Goal: Task Accomplishment & Management: Manage account settings

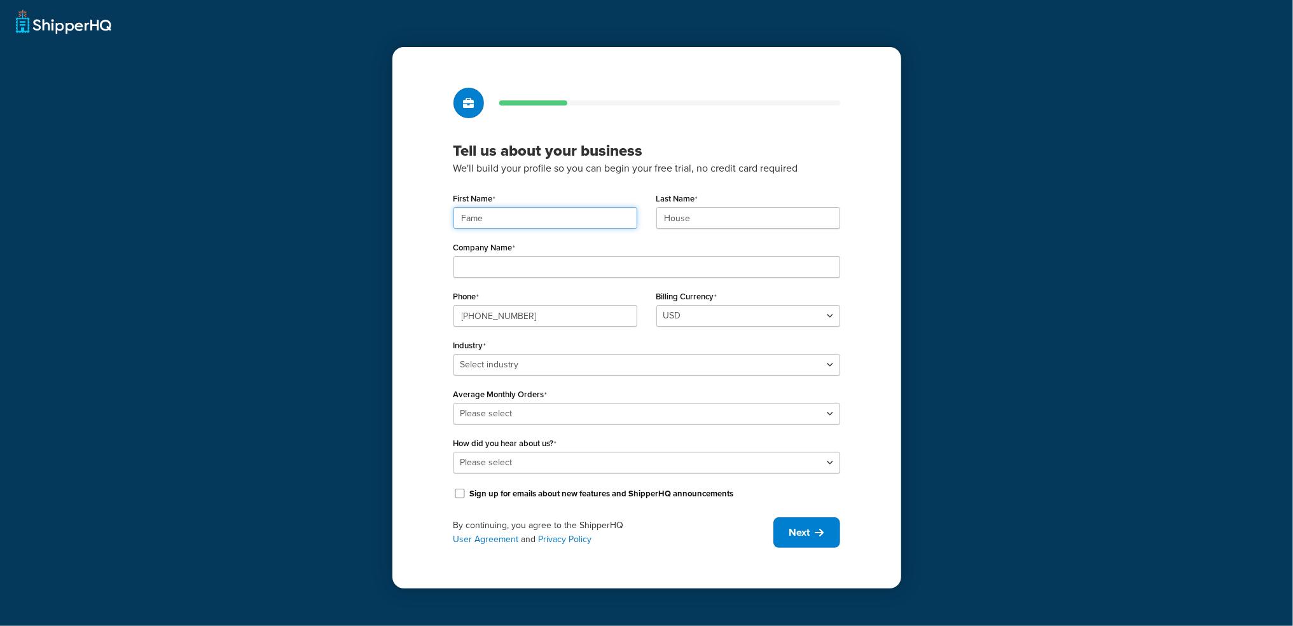
click at [534, 224] on input "Fame" at bounding box center [545, 218] width 184 height 22
click at [534, 223] on input "Fame" at bounding box center [545, 218] width 184 height 22
paste input "UMG"
type input "UMG"
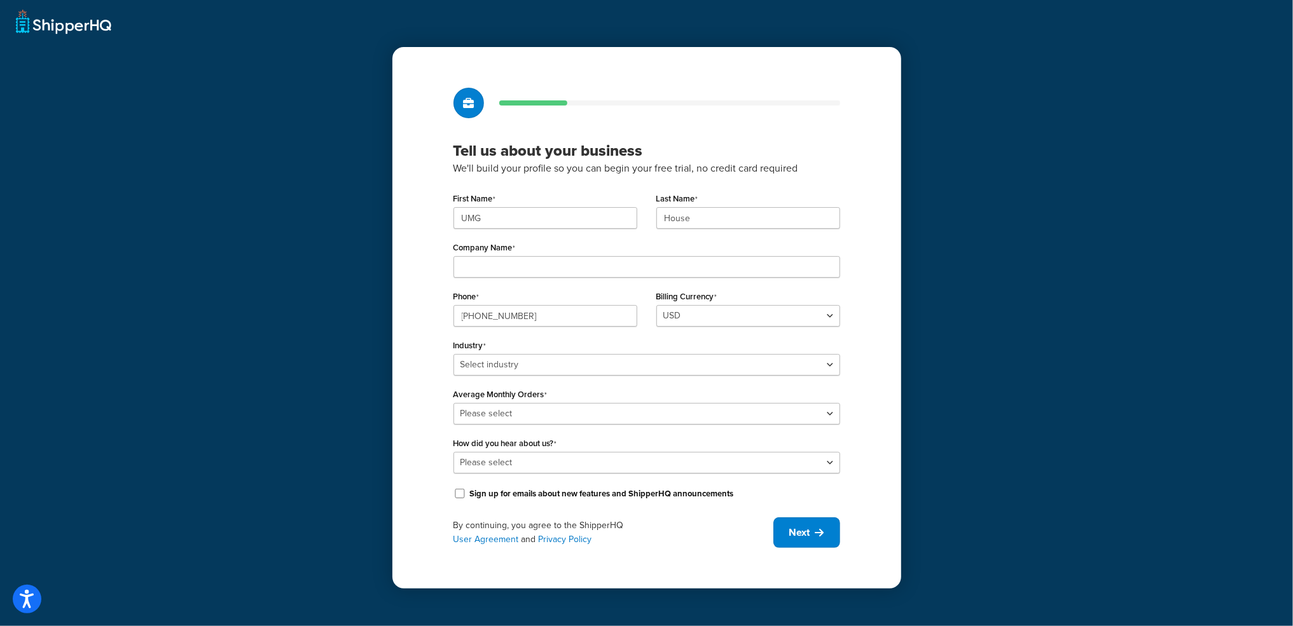
click at [725, 231] on div "Last Name House" at bounding box center [748, 213] width 203 height 49
drag, startPoint x: 725, startPoint y: 231, endPoint x: 720, endPoint y: 219, distance: 13.1
click at [725, 231] on div "Last Name House" at bounding box center [748, 213] width 203 height 49
click at [720, 219] on input "House" at bounding box center [748, 218] width 184 height 22
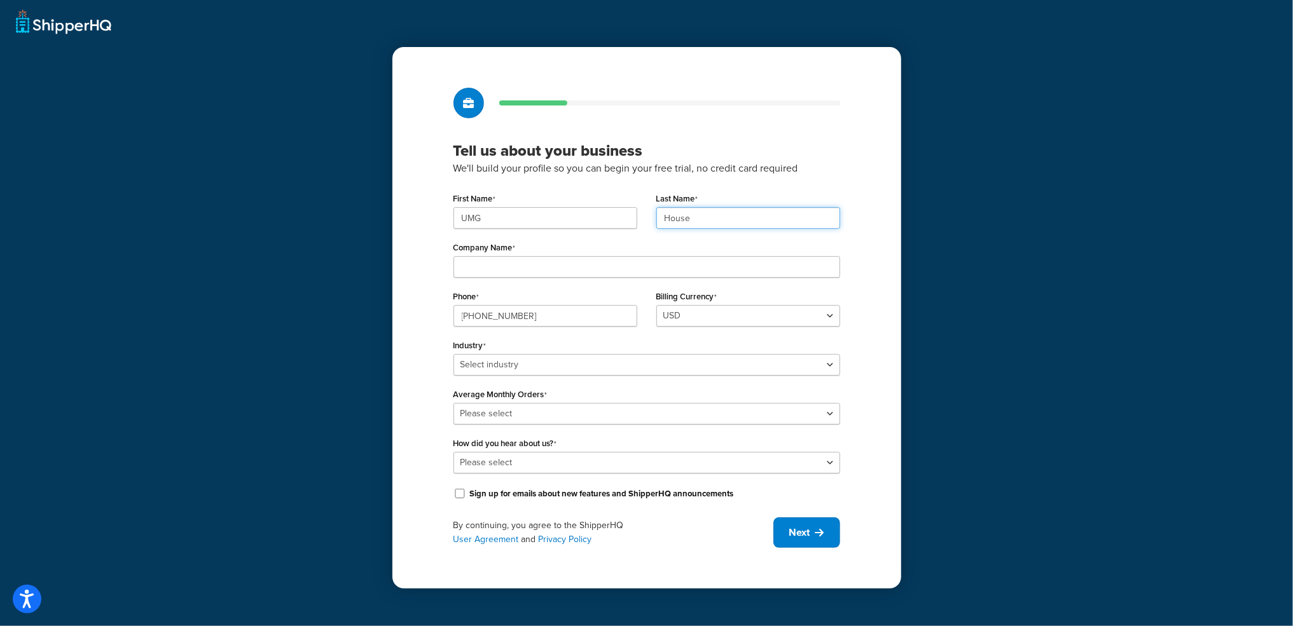
paste input "UMG"
type input "UMG"
click at [509, 269] on input "Company Name" at bounding box center [646, 267] width 387 height 22
paste input "Universal Music Group"
type input "Universal Music Group"
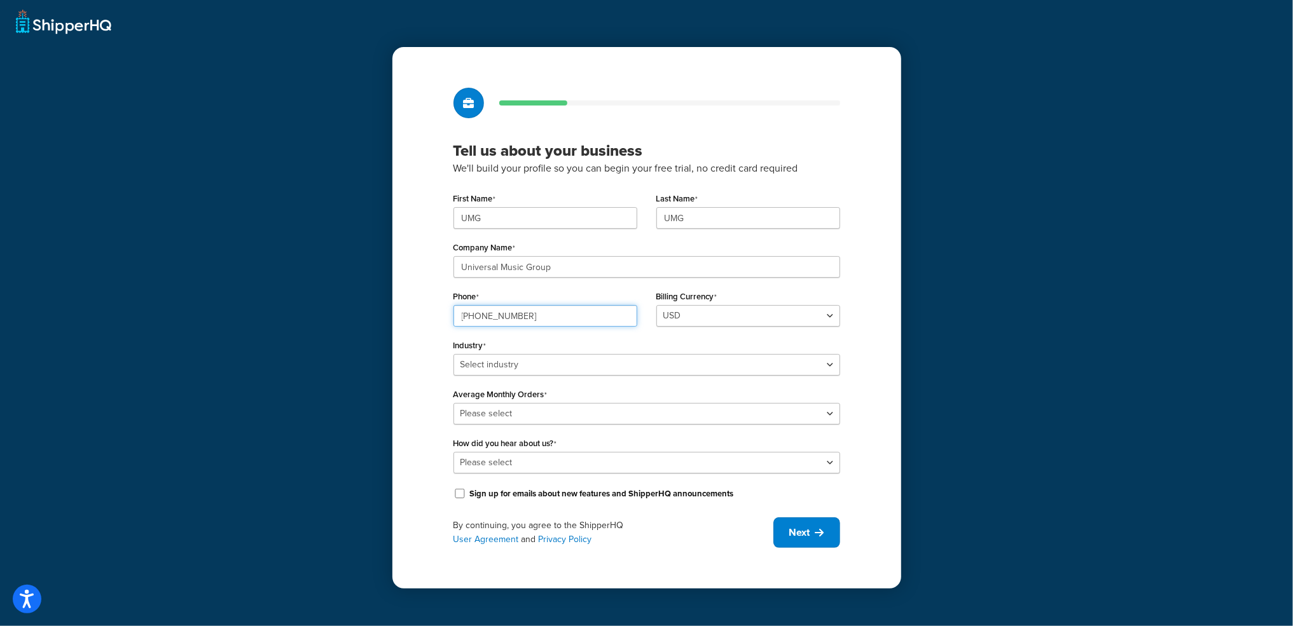
click at [523, 319] on input "(+33) 01.44.41.91.91" at bounding box center [545, 316] width 184 height 22
paste input "8449137510"
type input "8449137510"
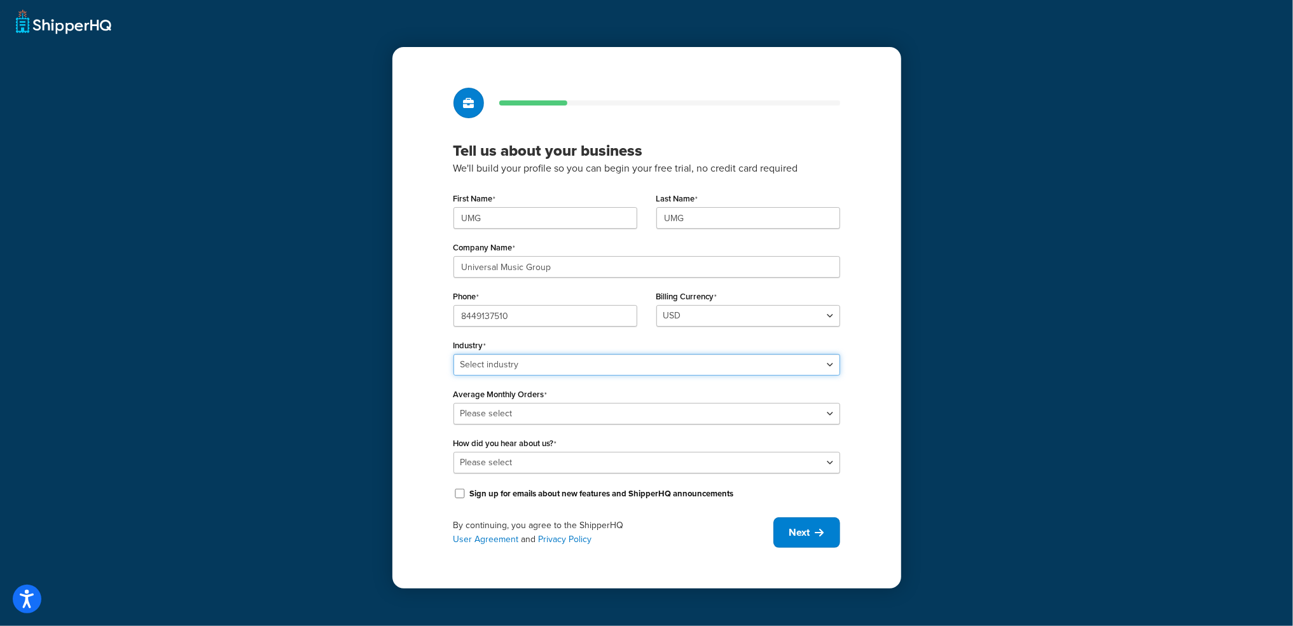
click at [523, 369] on select "Select industry Automotive Adult Agriculture Alcohol, Tobacco & CBD Arts & Craf…" at bounding box center [646, 365] width 387 height 22
select select "25"
click at [453, 354] on select "Select industry Automotive Adult Agriculture Alcohol, Tobacco & CBD Arts & Craf…" at bounding box center [646, 365] width 387 height 22
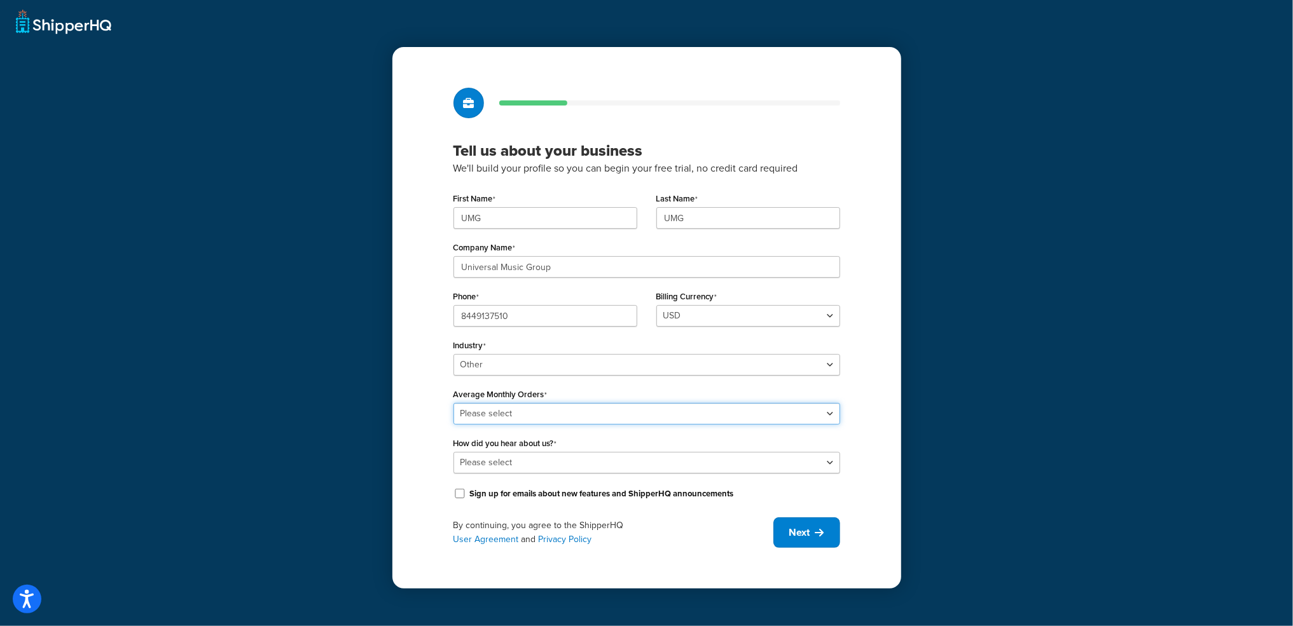
click at [522, 404] on select "Please select 0-500 501-1,000 1,001-10,000 10,001-20,000 Over 20,000" at bounding box center [646, 414] width 387 height 22
select select "4"
click at [453, 403] on select "Please select 0-500 501-1,000 1,001-10,000 10,001-20,000 Over 20,000" at bounding box center [646, 414] width 387 height 22
click at [514, 468] on select "Please select Online Search App Store or Marketplace Listing Referred by Agency…" at bounding box center [646, 463] width 387 height 22
select select "10"
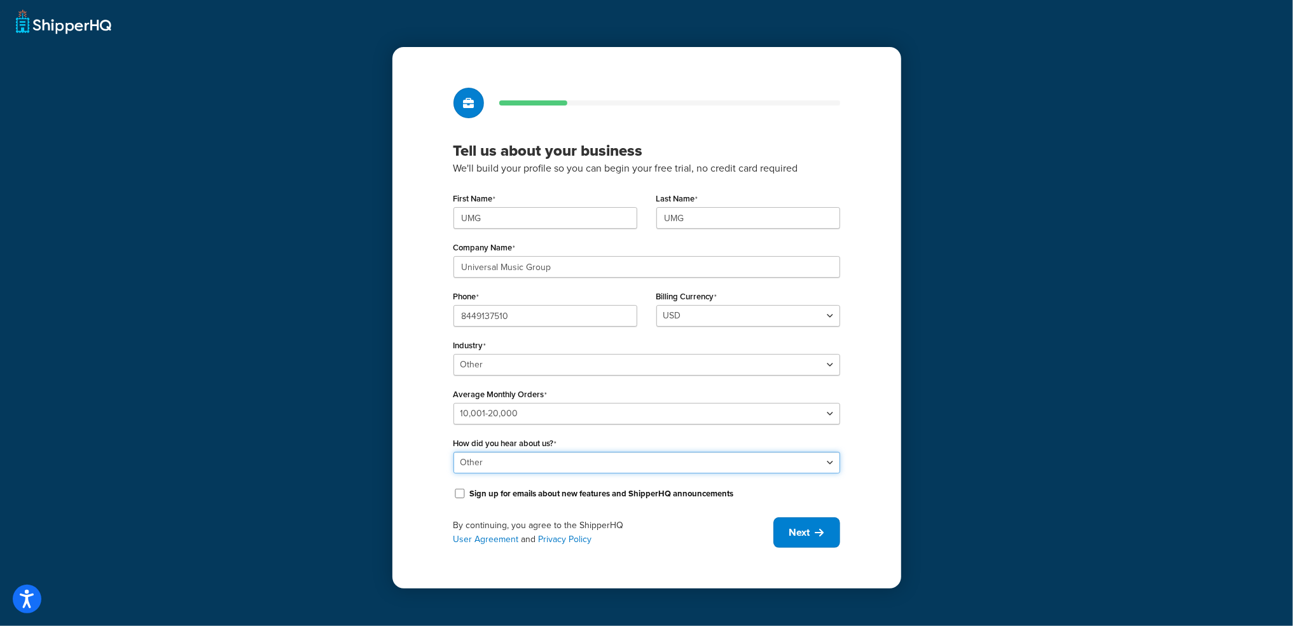
click at [453, 452] on select "Please select Online Search App Store or Marketplace Listing Referred by Agency…" at bounding box center [646, 463] width 387 height 22
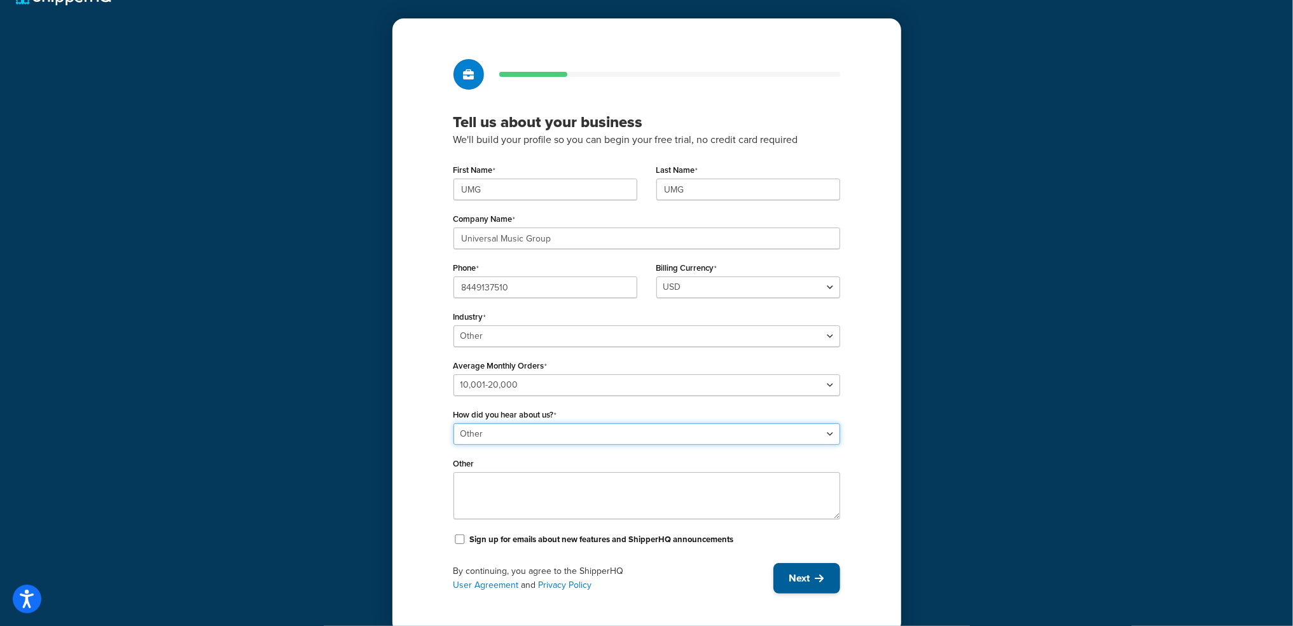
scroll to position [34, 0]
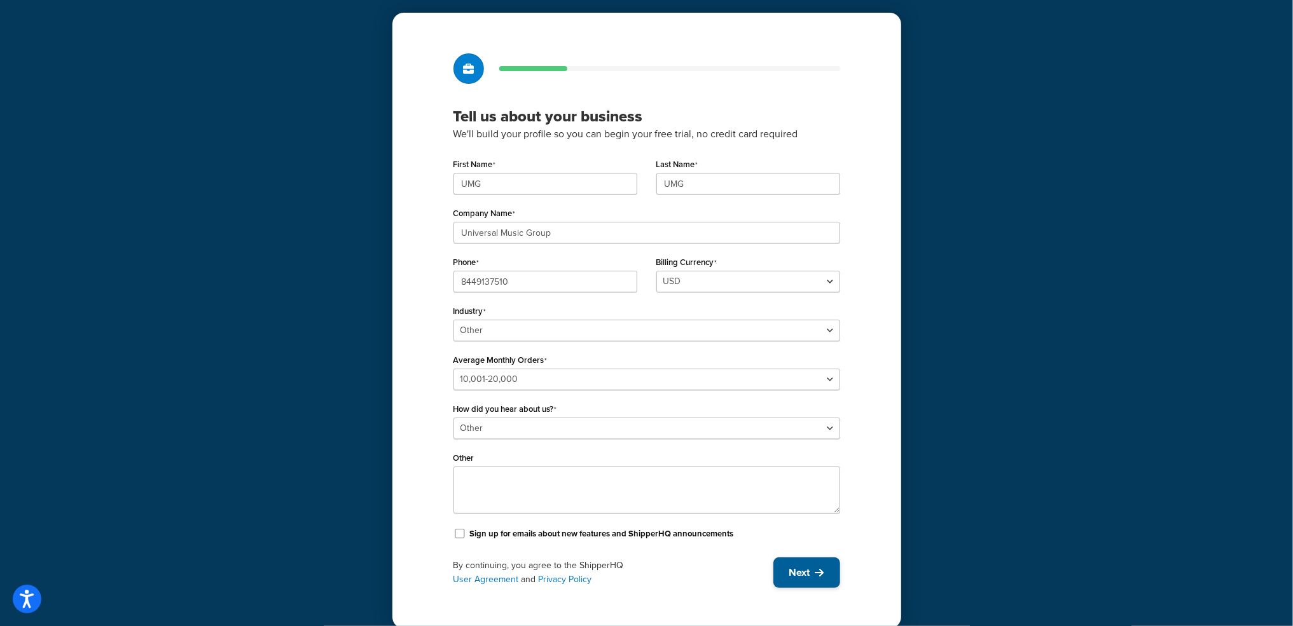
click at [804, 571] on span "Next" at bounding box center [799, 573] width 21 height 14
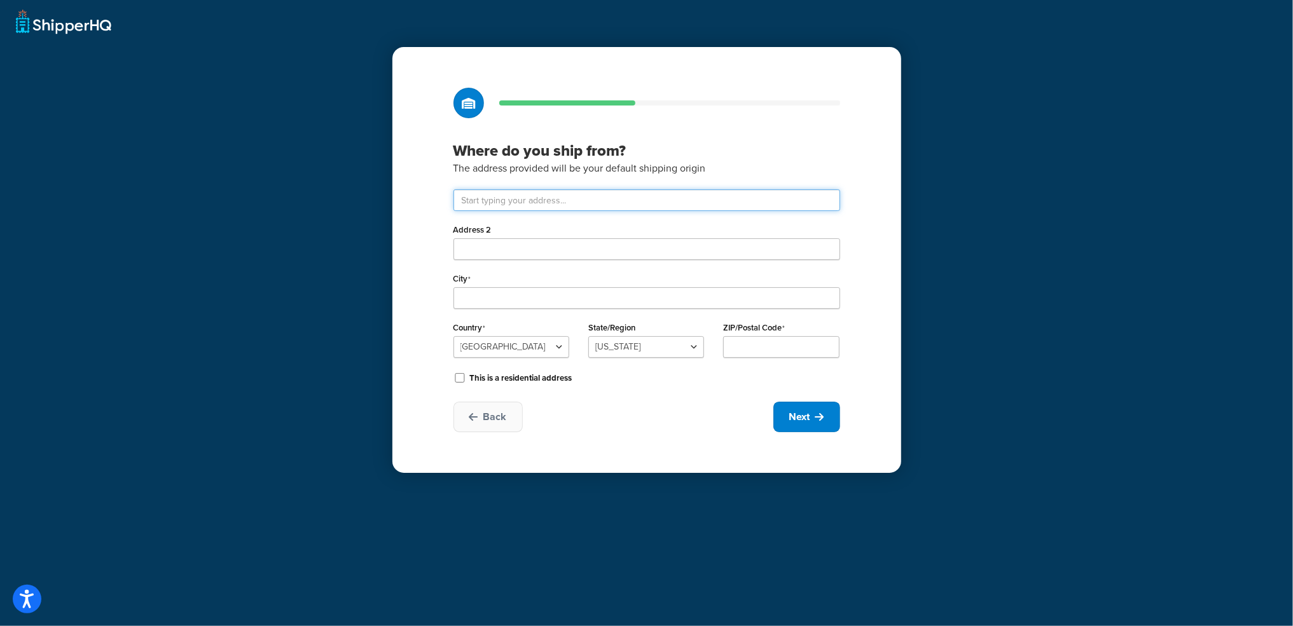
click at [530, 202] on input "text" at bounding box center [646, 200] width 387 height 22
paste input "123 S Broad St, 26th Floor"
type input "123 S Broad St 26th floor"
type input "Philadelphia"
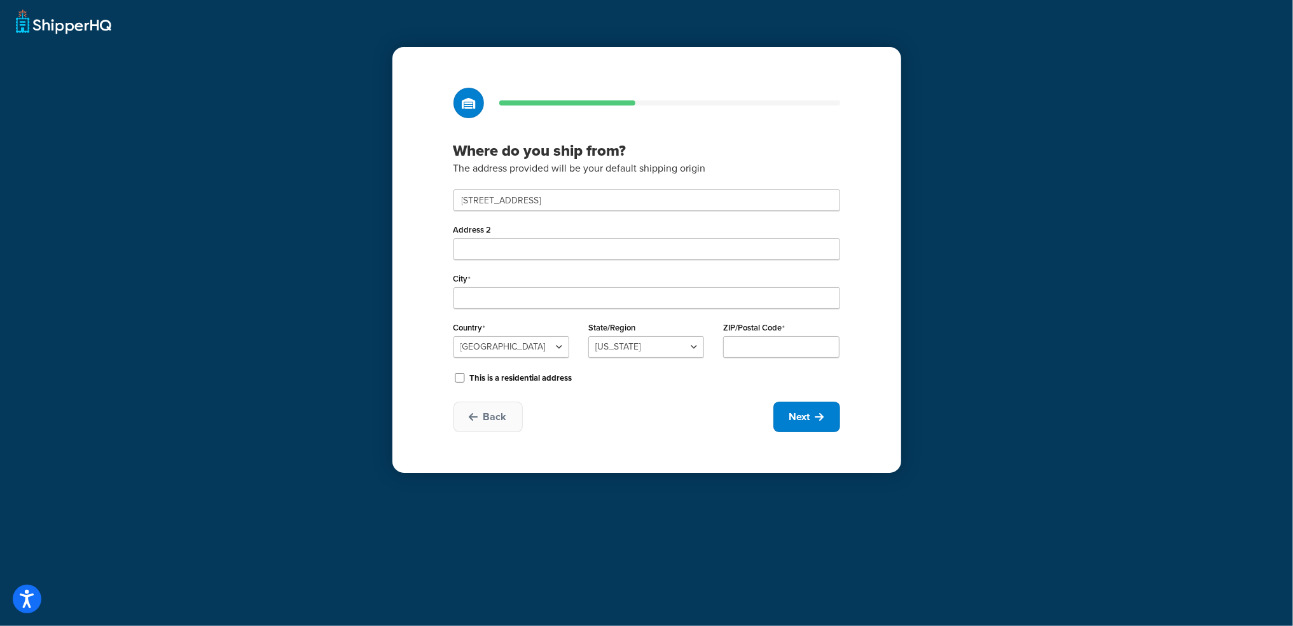
select select "38"
type input "19109"
click at [790, 403] on button "Next" at bounding box center [806, 417] width 67 height 31
select select "1"
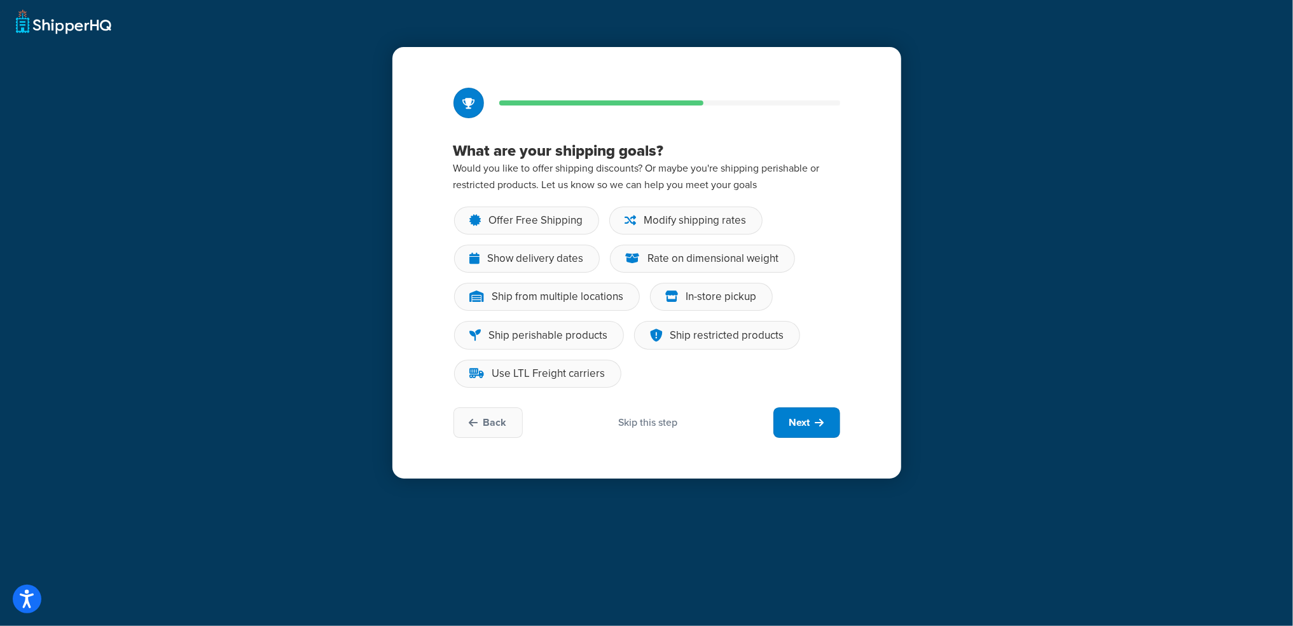
click at [673, 420] on div "Skip this step" at bounding box center [647, 423] width 59 height 14
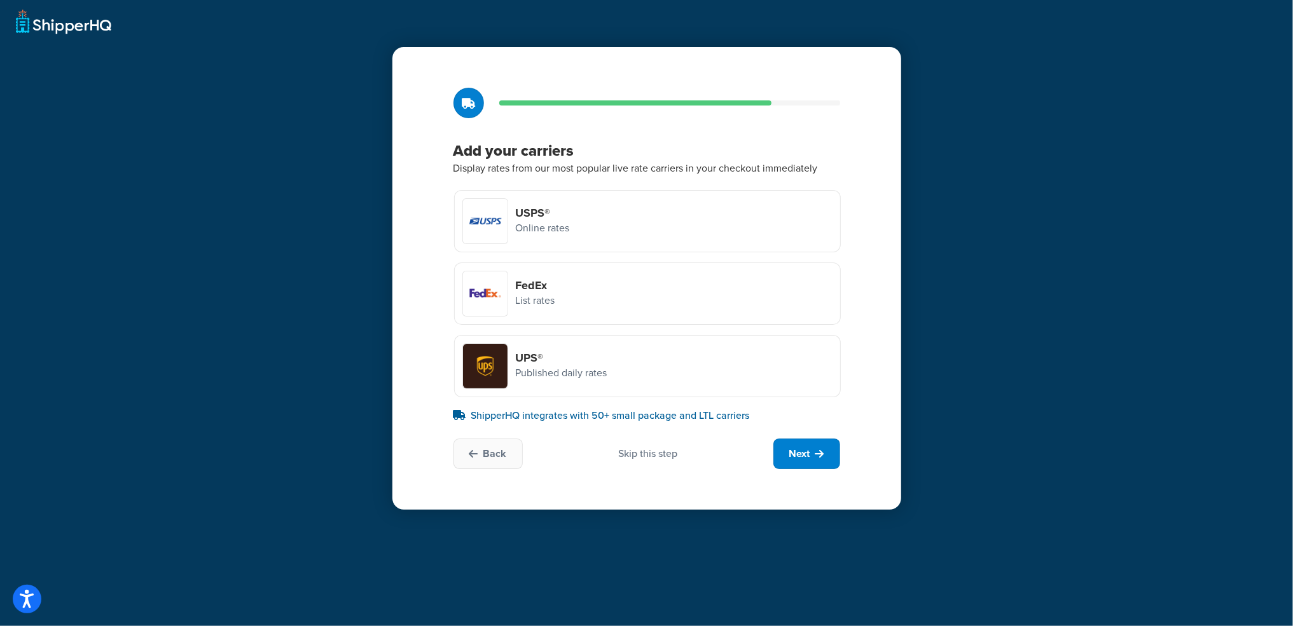
click at [655, 450] on div "Skip this step" at bounding box center [647, 454] width 59 height 14
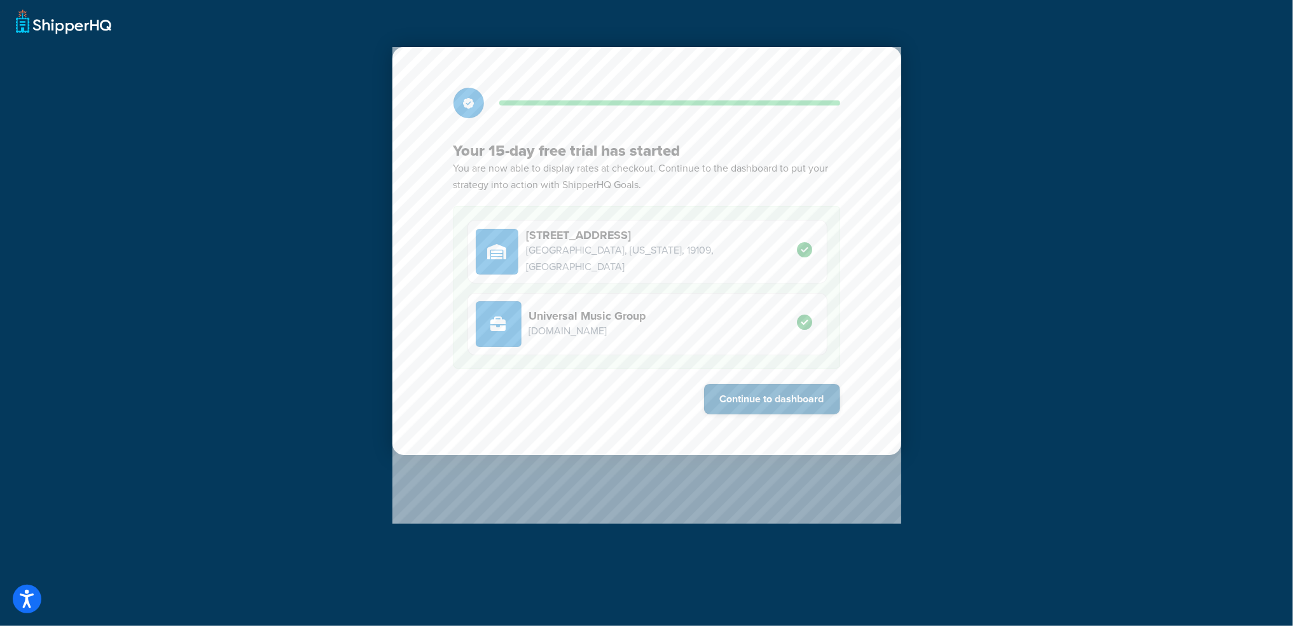
click at [752, 396] on button "Continue to dashboard" at bounding box center [772, 399] width 136 height 31
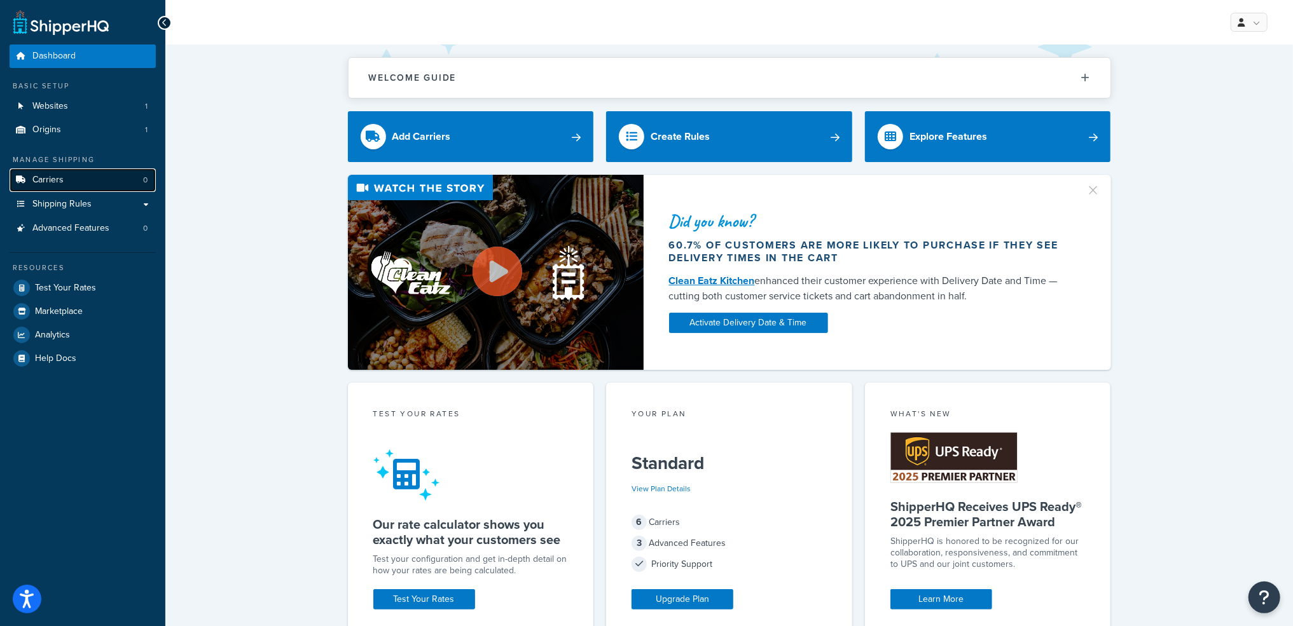
click at [57, 184] on span "Carriers" at bounding box center [47, 180] width 31 height 11
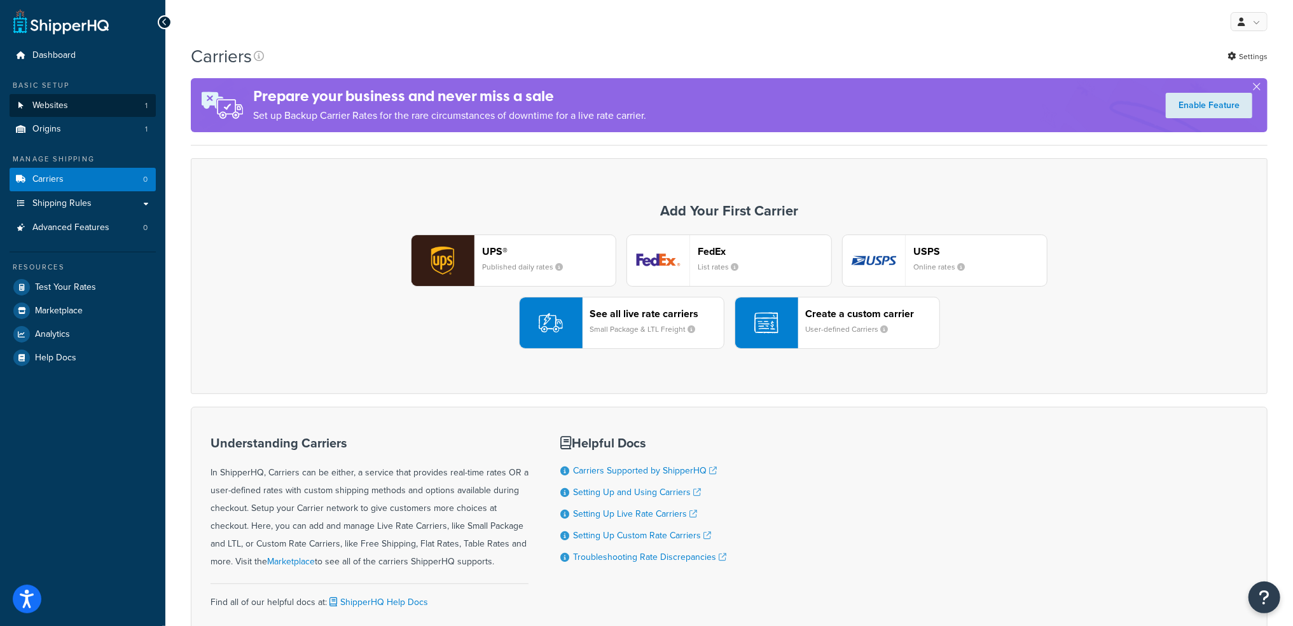
scroll to position [1, 0]
click at [60, 101] on span "Websites" at bounding box center [50, 105] width 36 height 11
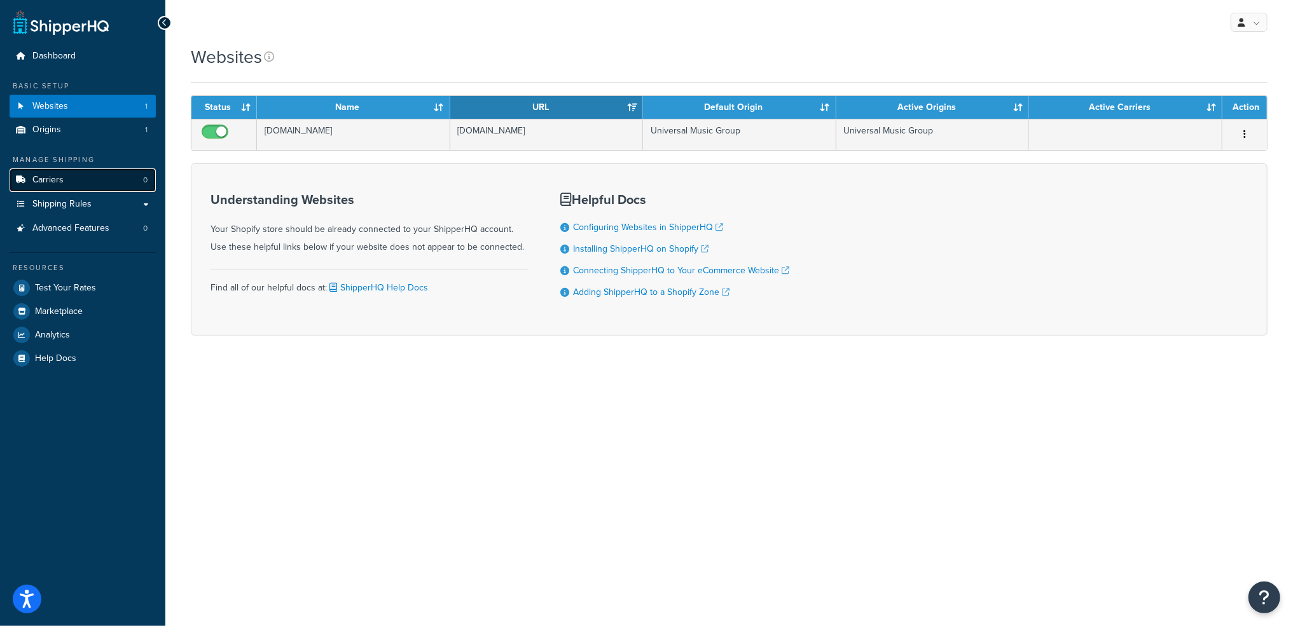
click at [65, 173] on link "Carriers 0" at bounding box center [83, 181] width 146 height 24
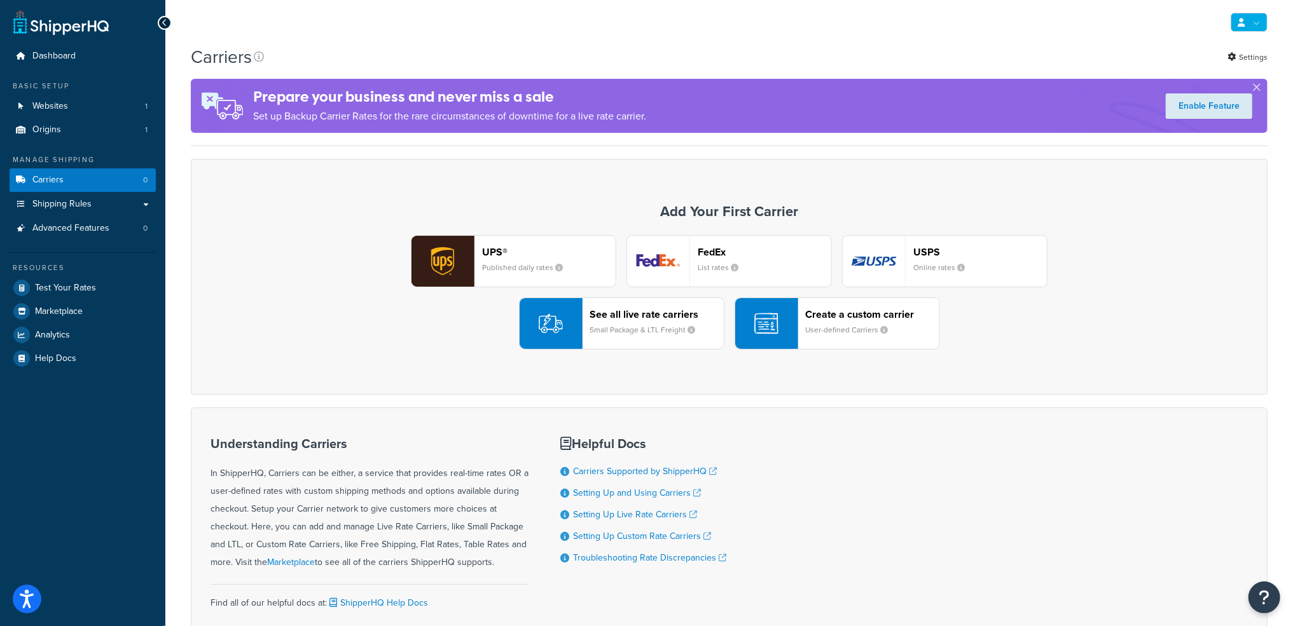
click at [1247, 19] on link at bounding box center [1248, 22] width 37 height 19
click at [1258, 56] on link "Settings" at bounding box center [1247, 57] width 40 height 18
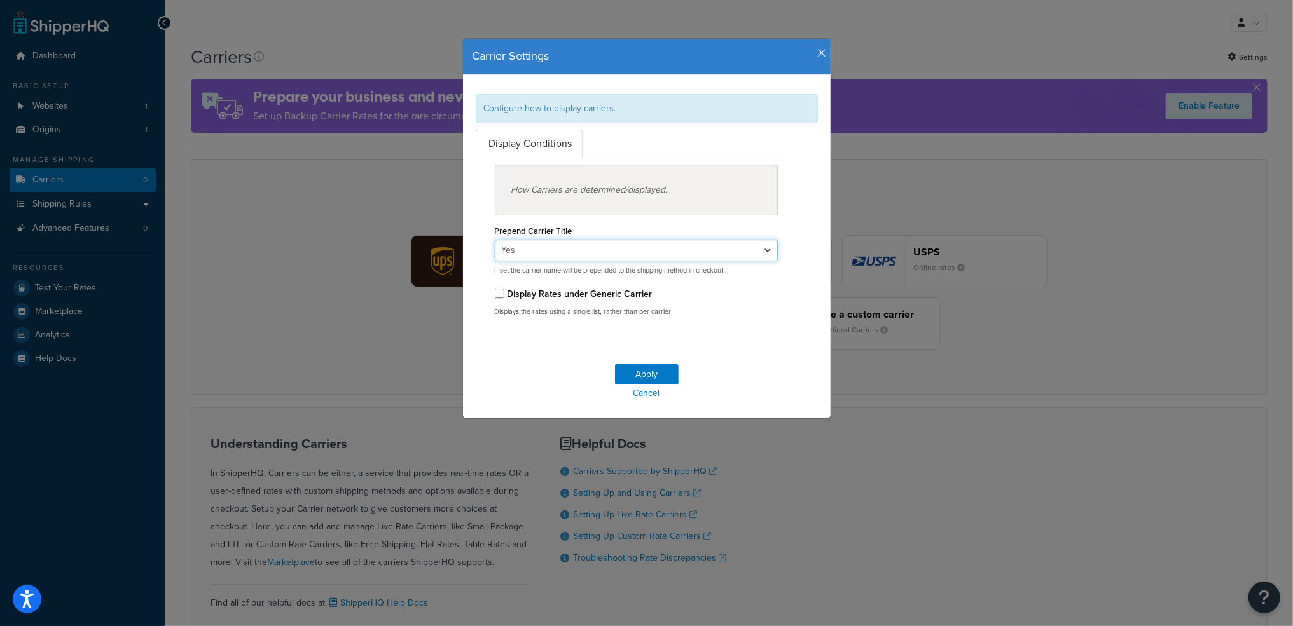
click at [542, 246] on select "Yes No" at bounding box center [637, 251] width 284 height 22
select select "false"
click at [495, 240] on select "Yes No" at bounding box center [637, 251] width 284 height 22
click at [638, 371] on button "Apply" at bounding box center [647, 374] width 64 height 20
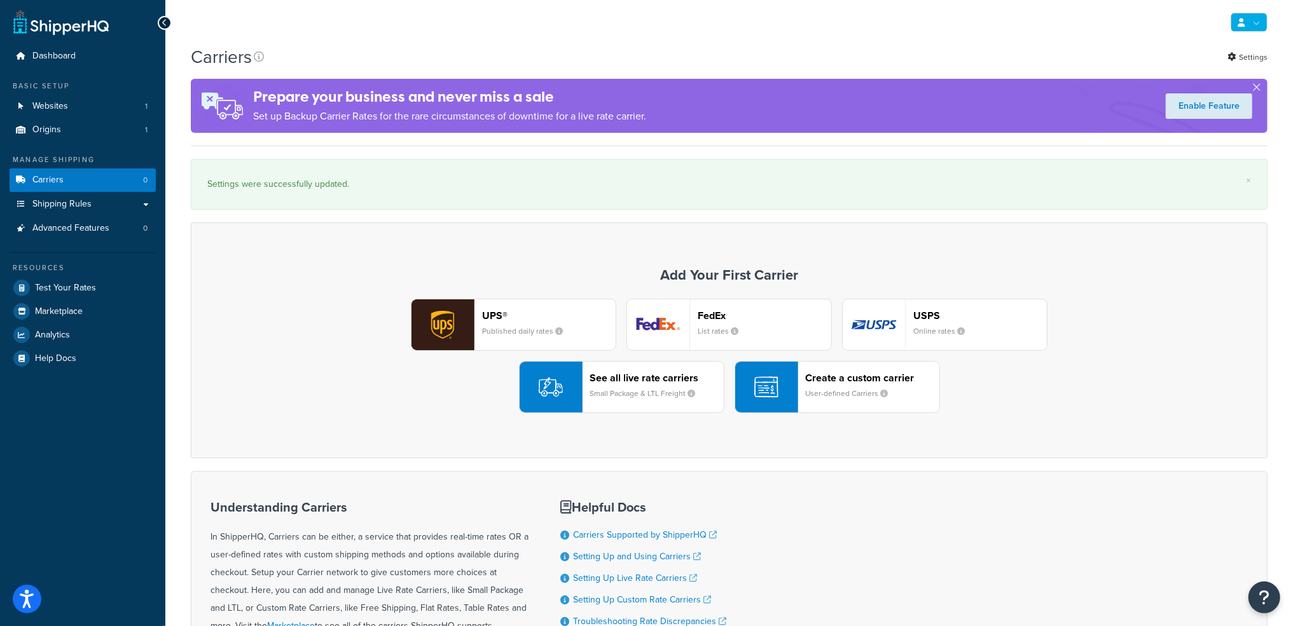
click at [1245, 22] on link at bounding box center [1248, 22] width 37 height 19
click at [1239, 21] on icon at bounding box center [1240, 22] width 7 height 8
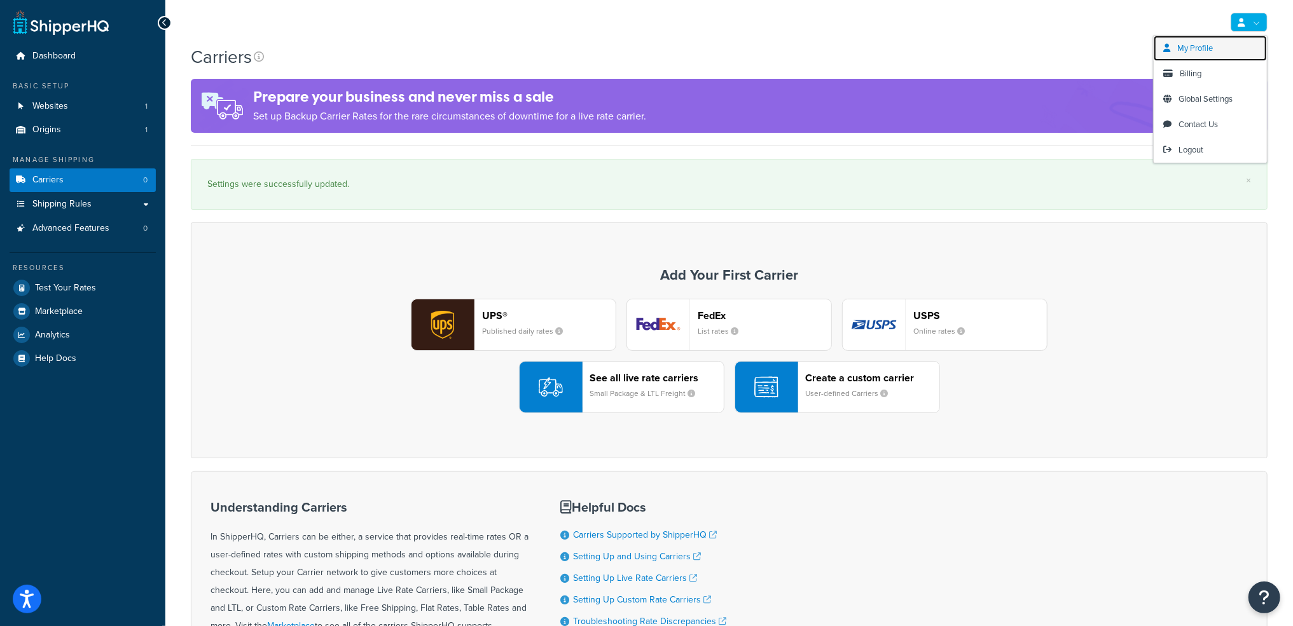
click at [1217, 43] on link "My Profile" at bounding box center [1209, 48] width 113 height 25
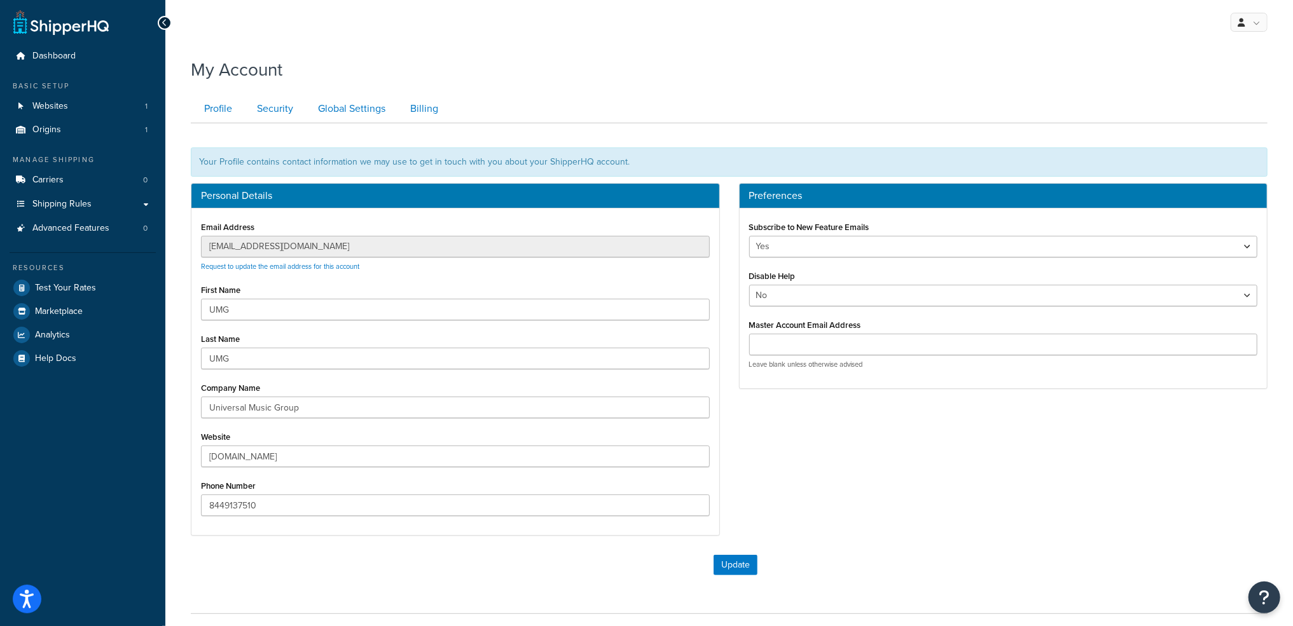
click at [833, 357] on div "Leave blank unless otherwise advised" at bounding box center [1003, 352] width 509 height 36
click at [831, 354] on input "Master Account Email Address" at bounding box center [1003, 345] width 509 height 22
paste input "[DOMAIN_NAME][EMAIL_ADDRESS][DOMAIN_NAME]"
type input "[DOMAIN_NAME][EMAIL_ADDRESS][DOMAIN_NAME]"
click at [738, 563] on button "Update" at bounding box center [735, 565] width 44 height 20
